Goal: Information Seeking & Learning: Learn about a topic

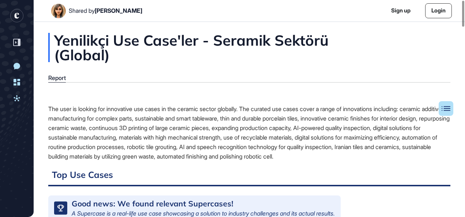
scroll to position [0, 0]
drag, startPoint x: 73, startPoint y: 108, endPoint x: 155, endPoint y: 105, distance: 82.3
click at [155, 105] on div "The user is looking for innovative use cases in the ceramic sector globally. Th…" at bounding box center [249, 132] width 402 height 57
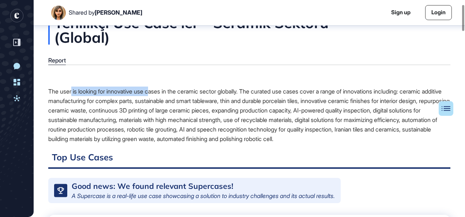
scroll to position [40, 0]
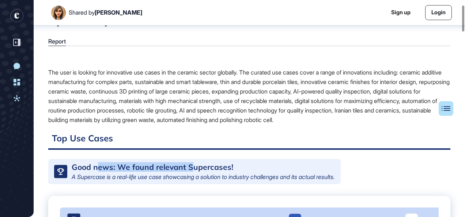
drag, startPoint x: 99, startPoint y: 165, endPoint x: 189, endPoint y: 167, distance: 90.3
click at [189, 167] on div "Good news: We found relevant Supercases!" at bounding box center [153, 167] width 162 height 8
drag, startPoint x: 189, startPoint y: 167, endPoint x: 187, endPoint y: 171, distance: 4.9
click at [187, 171] on div "Good news: We found relevant Supercases!" at bounding box center [153, 167] width 162 height 8
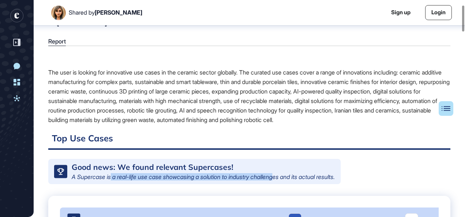
drag, startPoint x: 111, startPoint y: 177, endPoint x: 285, endPoint y: 175, distance: 173.7
click at [285, 175] on div "A Supercase is a real-life use case showcasing a solution to industry challenge…" at bounding box center [203, 177] width 263 height 6
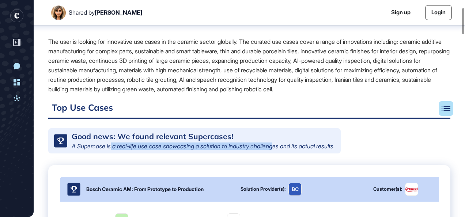
scroll to position [150, 0]
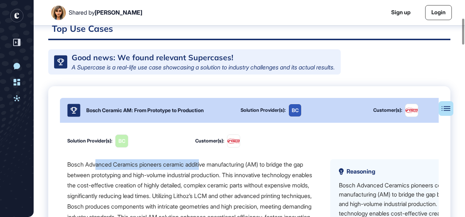
drag, startPoint x: 95, startPoint y: 170, endPoint x: 207, endPoint y: 170, distance: 111.9
click at [207, 170] on div "Bosch Advanced Ceramics pioneers ceramic additive manufacturing (AM) to bridge …" at bounding box center [192, 196] width 251 height 74
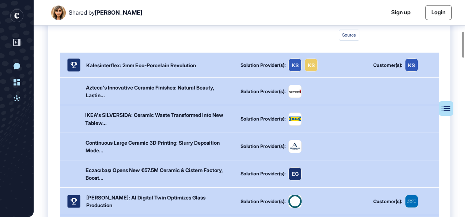
scroll to position [260, 0]
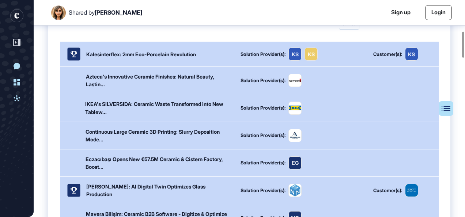
click at [144, 165] on div "Eczacıbaşı Opens New €57.5M Ceramic & Cistern Factory, Boost..." at bounding box center [159, 162] width 146 height 15
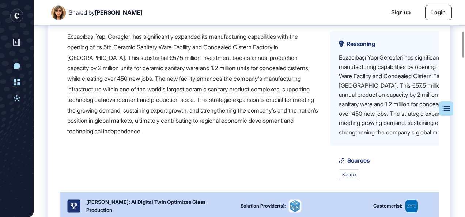
scroll to position [362, 0]
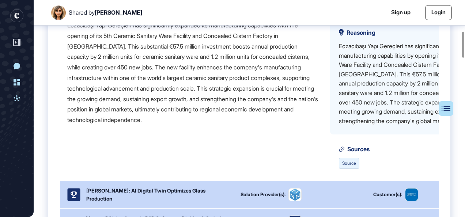
click at [350, 169] on link "Source" at bounding box center [349, 163] width 20 height 11
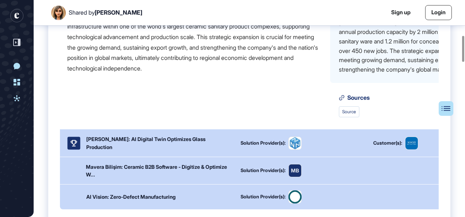
scroll to position [369, 0]
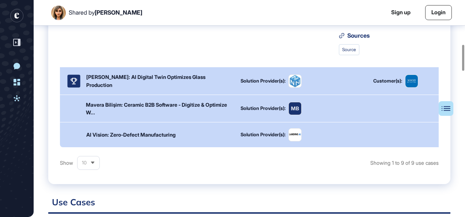
click at [136, 107] on div "Mavera Bilişim: Ceramic B2B Software - Digitize & Optimize W..." at bounding box center [159, 108] width 146 height 15
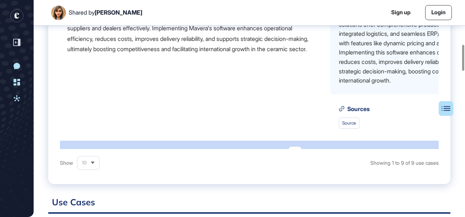
scroll to position [582, 0]
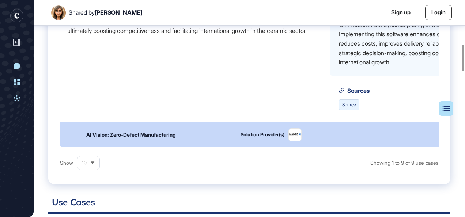
click at [344, 108] on link "Source" at bounding box center [349, 104] width 20 height 11
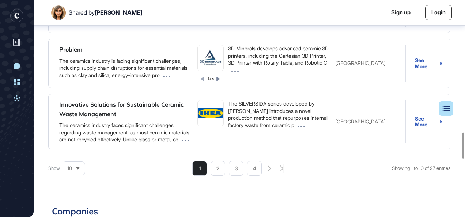
scroll to position [1210, 0]
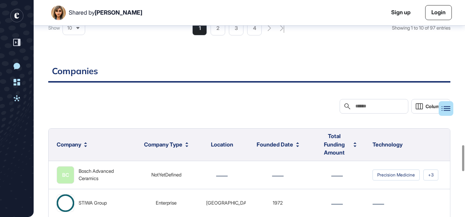
click at [252, 35] on li "4" at bounding box center [254, 28] width 15 height 15
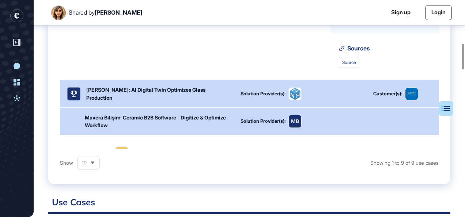
scroll to position [400, 0]
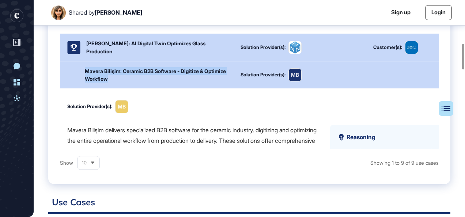
drag, startPoint x: 81, startPoint y: 80, endPoint x: 129, endPoint y: 96, distance: 50.2
click at [129, 88] on div "Mavera Bilişim: Ceramic B2B Software - Digitize & Optimize Workflow Solution Pr…" at bounding box center [288, 74] width 457 height 27
copy div "Mavera Bilişim: Ceramic B2B Software - Digitize & Optimize Workflow"
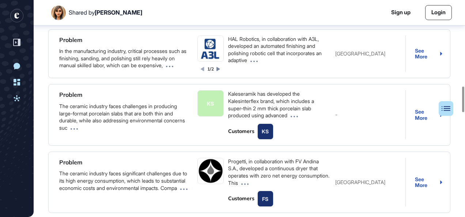
scroll to position [735, 0]
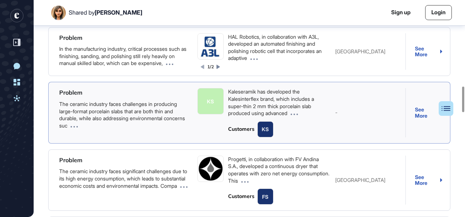
click at [303, 117] on div "Kaleseramik has developed the Kalesinterflex brand, which includes a super-thin…" at bounding box center [279, 102] width 102 height 29
click at [234, 104] on div "Kaleseramik has developed the Kalesinterflex brand, which includes a super-thin…" at bounding box center [279, 102] width 102 height 29
click at [233, 104] on div "Kaleseramik has developed the Kalesinterflex brand, which includes a super-thin…" at bounding box center [279, 102] width 102 height 29
click at [230, 103] on div "Kaleseramik has developed the Kalesinterflex brand, which includes a super-thin…" at bounding box center [279, 102] width 102 height 29
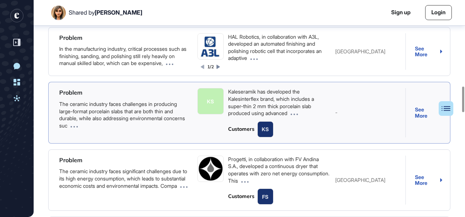
click at [231, 108] on div "Kaleseramik has developed the Kalesinterflex brand, which includes a super-thin…" at bounding box center [279, 102] width 102 height 29
drag, startPoint x: 228, startPoint y: 104, endPoint x: 292, endPoint y: 127, distance: 68.0
click at [292, 117] on div "Kaleseramik has developed the Kalesinterflex brand, which includes a super-thin…" at bounding box center [279, 102] width 102 height 29
copy div "Kaleseramik has developed the Kalesinterflex brand, which includes a super-thin…"
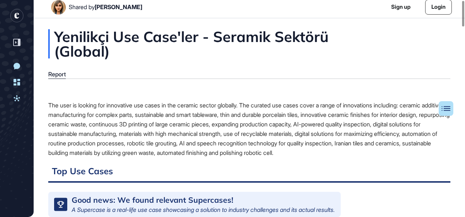
scroll to position [0, 0]
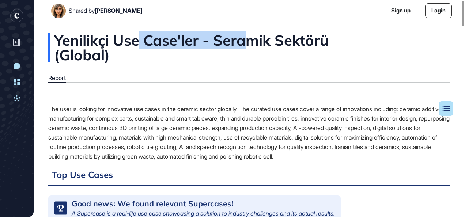
drag, startPoint x: 227, startPoint y: 43, endPoint x: 256, endPoint y: 44, distance: 28.9
click at [256, 44] on div "Yenilikçi Use Case'ler - Seramik Sektörü (Global)" at bounding box center [249, 47] width 402 height 29
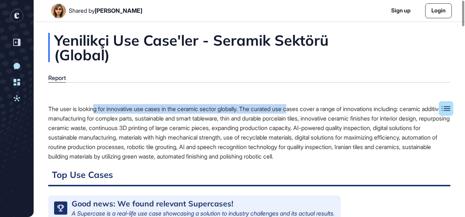
drag, startPoint x: 97, startPoint y: 107, endPoint x: 301, endPoint y: 107, distance: 204.4
click at [301, 107] on div "The user is looking for innovative use cases in the ceramic sector globally. Th…" at bounding box center [249, 132] width 402 height 57
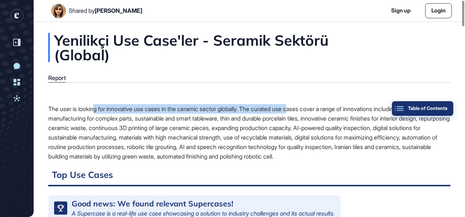
click at [449, 103] on button "Table of Contents" at bounding box center [422, 108] width 61 height 15
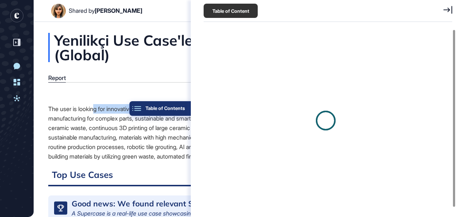
scroll to position [3, 0]
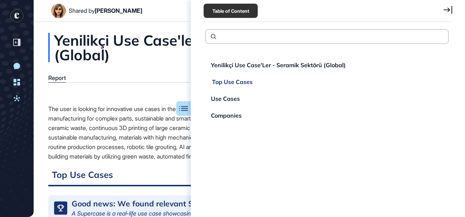
click at [240, 82] on div "Top Use Cases" at bounding box center [232, 82] width 41 height 6
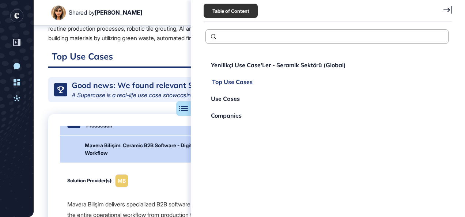
scroll to position [122, 0]
click at [230, 96] on div "Use Cases" at bounding box center [226, 99] width 29 height 6
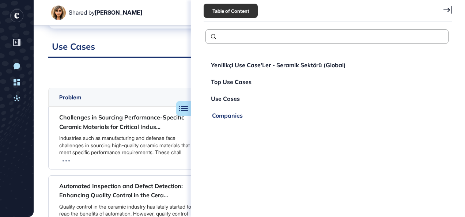
click at [229, 115] on div "Companies" at bounding box center [227, 116] width 31 height 6
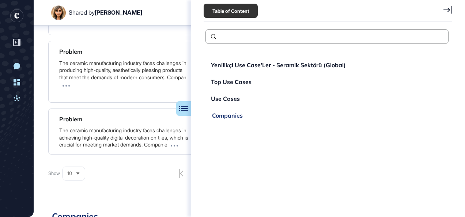
scroll to position [1298, 0]
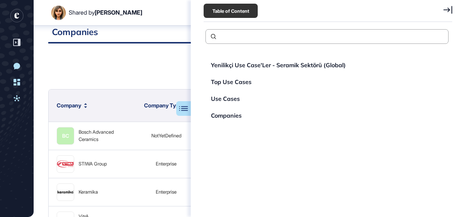
click at [146, 82] on div "Search Columns" at bounding box center [249, 67] width 402 height 29
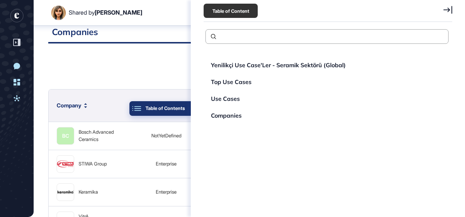
click at [182, 113] on button "Table of Contents" at bounding box center [159, 108] width 61 height 15
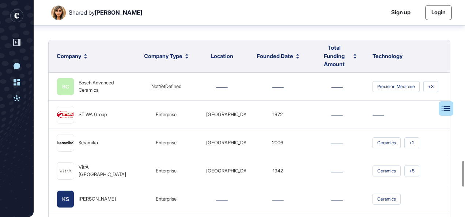
scroll to position [1334, 0]
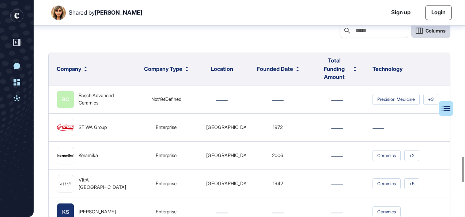
click at [426, 34] on span "Columns" at bounding box center [436, 30] width 20 height 5
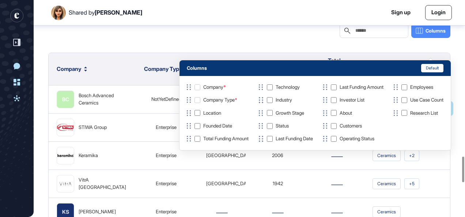
click at [290, 112] on div "Growth Stage" at bounding box center [290, 112] width 29 height 5
click at [256, 45] on div "Search Columns" at bounding box center [249, 30] width 402 height 29
click at [237, 45] on div "Search Columns" at bounding box center [249, 30] width 402 height 29
click at [253, 38] on div "Search Columns" at bounding box center [249, 30] width 402 height 29
click at [418, 34] on icon at bounding box center [419, 30] width 7 height 5
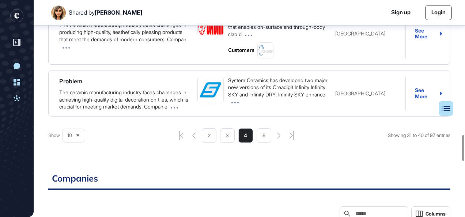
scroll to position [1261, 0]
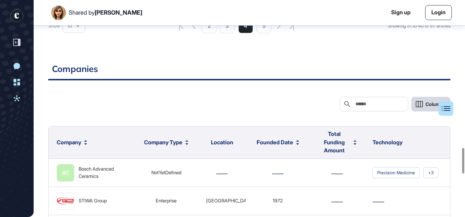
click at [427, 107] on span "Columns" at bounding box center [436, 104] width 20 height 5
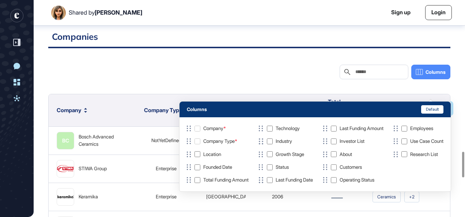
scroll to position [1334, 0]
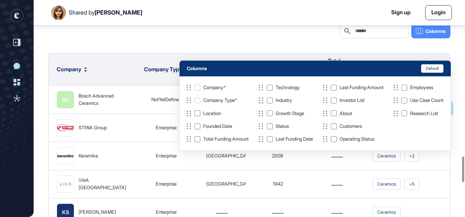
click at [465, 109] on html "Shared by [PERSON_NAME] Sign up Login New Conversation Dashboard Activities Yen…" at bounding box center [232, 108] width 465 height 217
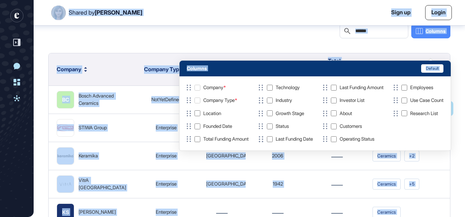
drag, startPoint x: 466, startPoint y: 109, endPoint x: 374, endPoint y: 40, distance: 115.3
click at [369, 43] on div "Search Columns" at bounding box center [249, 30] width 402 height 29
click at [434, 38] on button "Columns" at bounding box center [430, 31] width 39 height 15
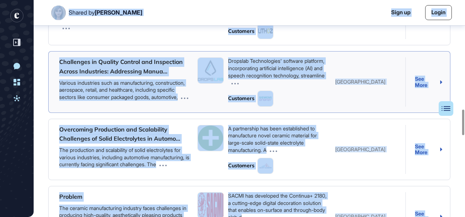
scroll to position [932, 0]
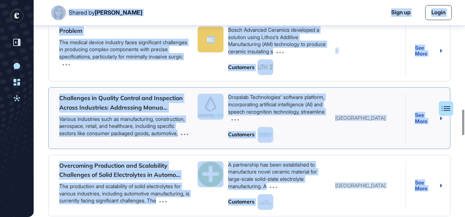
click at [321, 101] on div "Challenges in Quality Control and Inspection Across Industries: Addressing Manu…" at bounding box center [249, 117] width 402 height 61
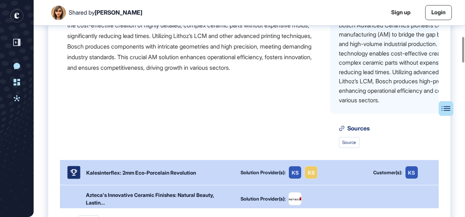
scroll to position [110, 0]
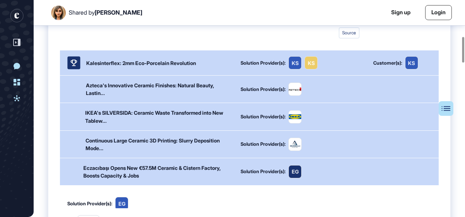
click at [174, 152] on div "Continuous Large Ceramic 3D Printing: Slurry Deposition Mode..." at bounding box center [159, 144] width 146 height 15
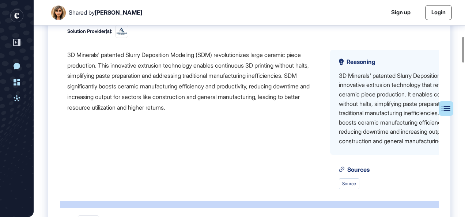
scroll to position [256, 0]
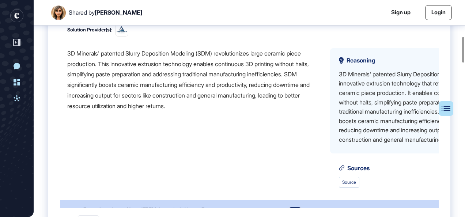
click at [363, 200] on div "Solution Provider(s): Last updated: [DATE] 3D Minerals' patented Slurry Deposit…" at bounding box center [288, 106] width 457 height 188
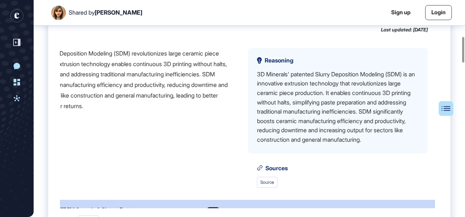
scroll to position [256, 86]
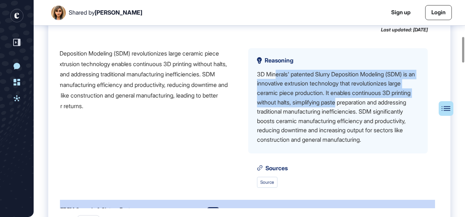
drag, startPoint x: 274, startPoint y: 91, endPoint x: 360, endPoint y: 118, distance: 90.4
click at [360, 118] on div "3D Minerals' patented Slurry Deposition Modeling (SDM) is an innovative extrusi…" at bounding box center [338, 107] width 162 height 75
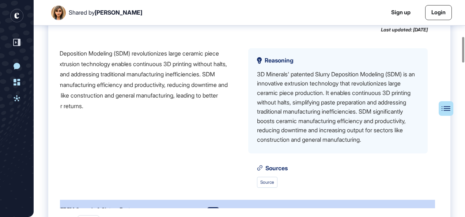
drag, startPoint x: 360, startPoint y: 118, endPoint x: 344, endPoint y: 139, distance: 26.1
click at [344, 139] on div "3D Minerals' patented Slurry Deposition Modeling (SDM) is an innovative extrusi…" at bounding box center [338, 107] width 162 height 75
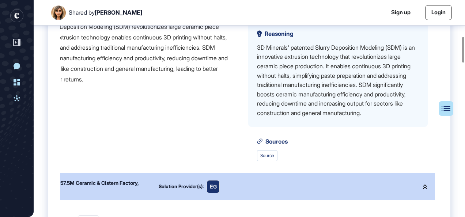
scroll to position [293, 86]
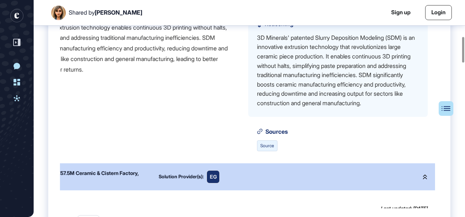
click at [265, 151] on link "Source" at bounding box center [267, 145] width 20 height 11
click at [197, 113] on div "3D Minerals' patented Slurry Deposition Modeling (SDM) revolutionizes large cer…" at bounding box center [110, 82] width 251 height 140
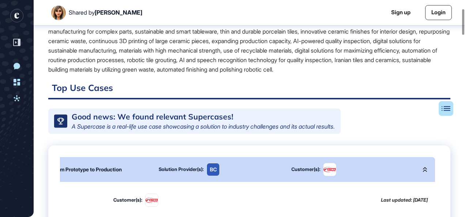
scroll to position [0, 0]
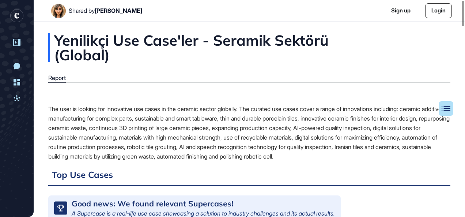
click at [13, 44] on div at bounding box center [17, 42] width 14 height 14
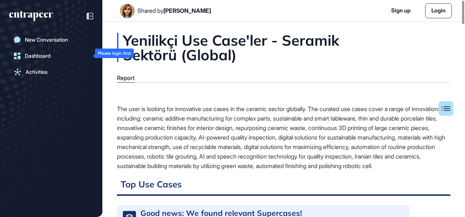
click at [37, 58] on div "Dashboard" at bounding box center [38, 56] width 26 height 6
click at [44, 71] on div "Activities" at bounding box center [37, 72] width 22 height 6
click at [40, 56] on div "Dashboard" at bounding box center [38, 56] width 26 height 6
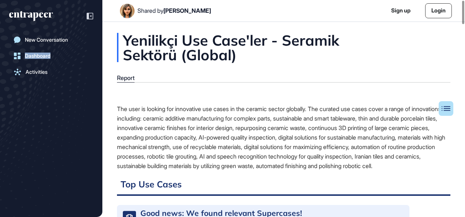
click at [40, 56] on div "Dashboard" at bounding box center [38, 56] width 26 height 6
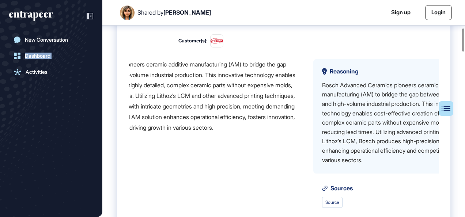
scroll to position [110, 86]
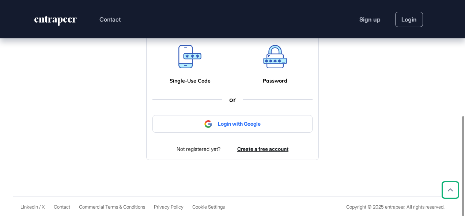
scroll to position [68, 0]
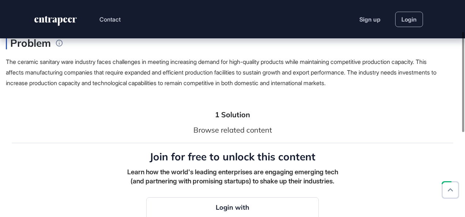
click at [205, 72] on span "The ceramic sanitary ware industry faces challenges in meeting increasing deman…" at bounding box center [221, 72] width 431 height 29
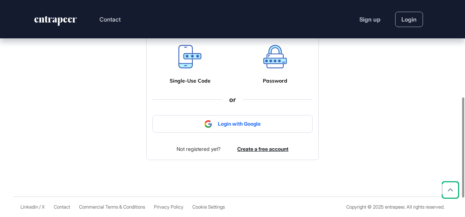
scroll to position [0, 0]
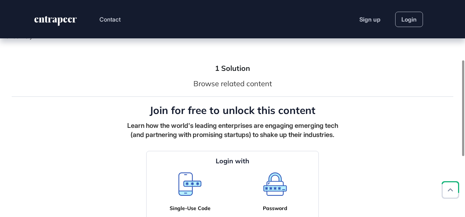
scroll to position [146, 0]
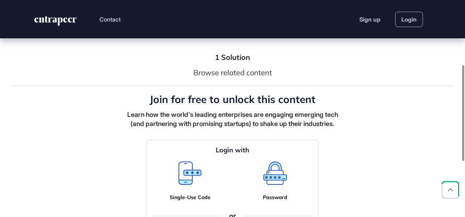
drag, startPoint x: 171, startPoint y: 176, endPoint x: 188, endPoint y: 177, distance: 16.8
click at [171, 176] on div "Single-Use Code" at bounding box center [189, 181] width 63 height 39
drag, startPoint x: 211, startPoint y: 179, endPoint x: 193, endPoint y: 181, distance: 18.8
click at [211, 180] on div "Single-Use Code" at bounding box center [189, 181] width 63 height 39
click at [189, 182] on icon at bounding box center [190, 177] width 20 height 13
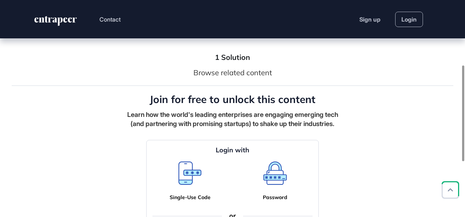
scroll to position [183, 0]
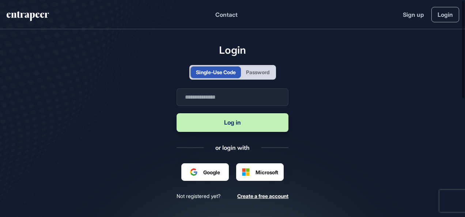
scroll to position [0, 0]
click at [227, 90] on input "text" at bounding box center [233, 97] width 112 height 18
click at [233, 74] on div "Single-Use Code" at bounding box center [216, 72] width 40 height 8
click at [229, 71] on div "Single-Use Code" at bounding box center [216, 72] width 40 height 8
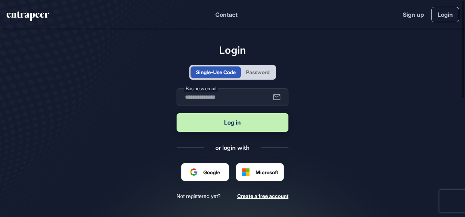
drag, startPoint x: 229, startPoint y: 71, endPoint x: 269, endPoint y: 71, distance: 39.9
click at [269, 71] on div "Password" at bounding box center [257, 72] width 23 height 8
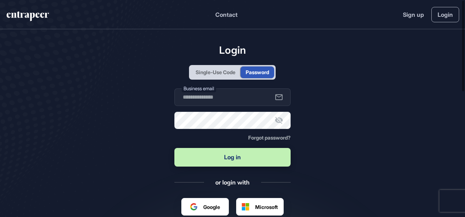
click at [227, 73] on div "Single-Use Code" at bounding box center [216, 72] width 40 height 8
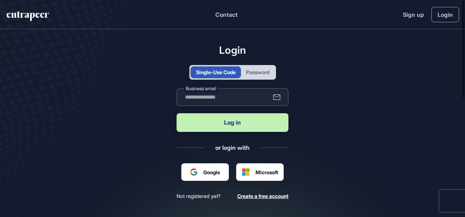
click at [199, 97] on input "text" at bounding box center [233, 97] width 112 height 18
click at [142, 112] on main "Login Single-Use Code Password Business email Log in or login with Google Micro…" at bounding box center [232, 137] width 465 height 216
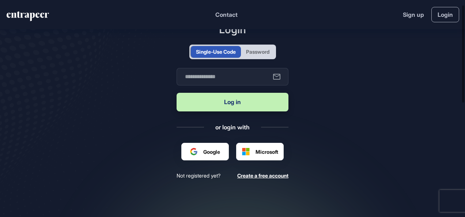
scroll to position [0, 0]
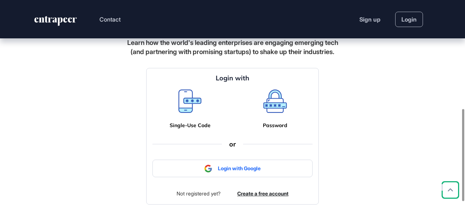
scroll to position [256, 0]
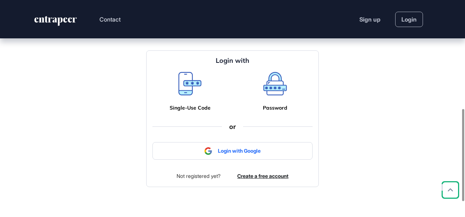
click at [196, 107] on div "Single-Use Code" at bounding box center [189, 91] width 63 height 39
click at [191, 95] on icon at bounding box center [189, 83] width 23 height 23
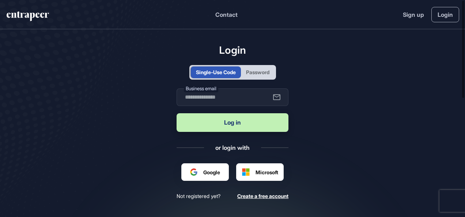
click at [191, 97] on input "text" at bounding box center [233, 97] width 112 height 18
click at [374, 101] on main "Login Single-Use Code Password Business email Log in or login with Google Googl…" at bounding box center [232, 137] width 465 height 216
click at [208, 163] on div "Google" at bounding box center [205, 172] width 48 height 18
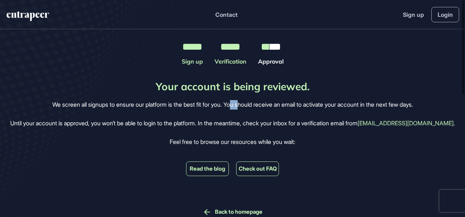
click at [239, 109] on p "We screen all signups to ensure our platform is the best fit for you. You shoul…" at bounding box center [232, 105] width 361 height 10
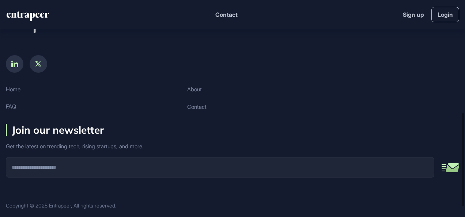
scroll to position [282, 0]
